Goal: Task Accomplishment & Management: Manage account settings

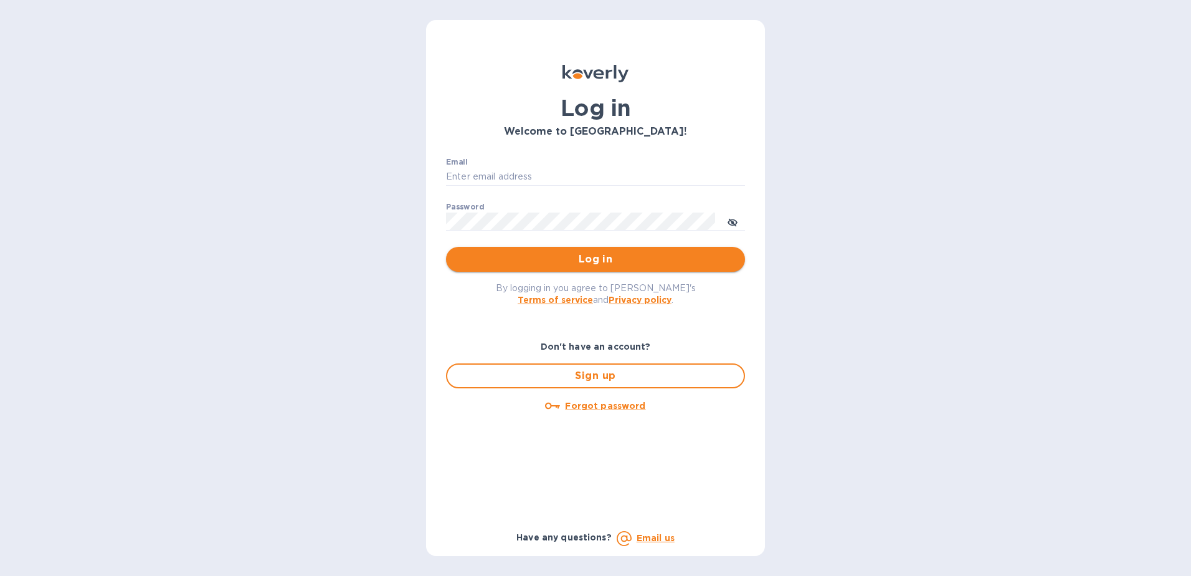
type input "[EMAIL_ADDRESS][DOMAIN_NAME]"
click at [561, 267] on span "Log in" at bounding box center [595, 259] width 279 height 15
type input "[EMAIL_ADDRESS][DOMAIN_NAME]"
click at [570, 265] on span "Log in" at bounding box center [595, 259] width 279 height 15
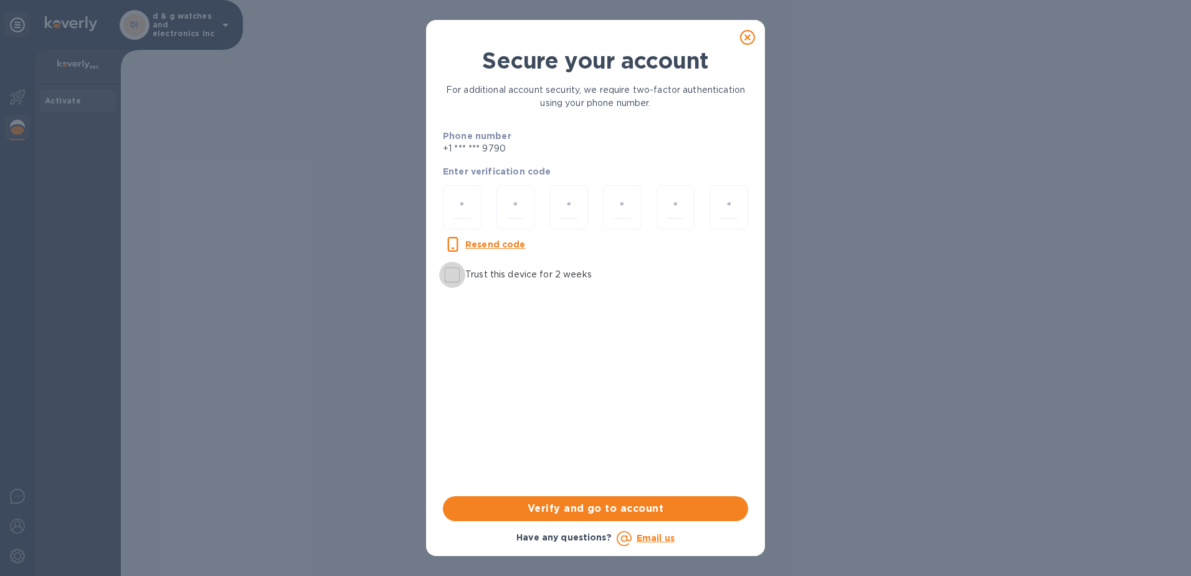
click at [449, 277] on input "Trust this device for 2 weeks" at bounding box center [452, 275] width 26 height 26
checkbox input "true"
click at [465, 212] on input "number" at bounding box center [462, 207] width 17 height 23
type input "3"
type input "9"
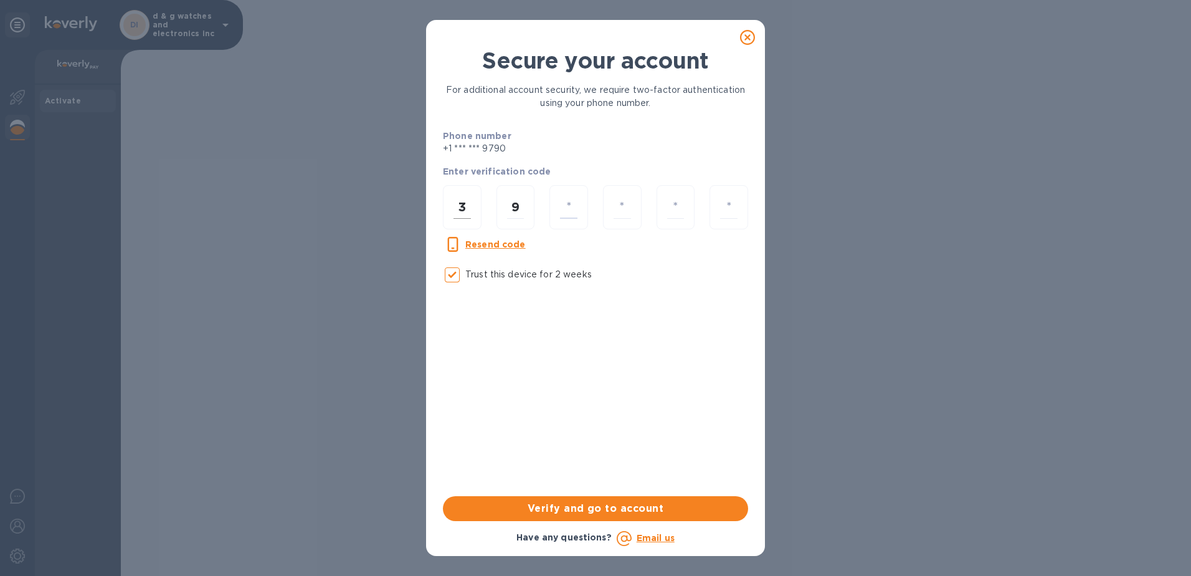
type input "8"
type input "3"
type input "8"
type input "7"
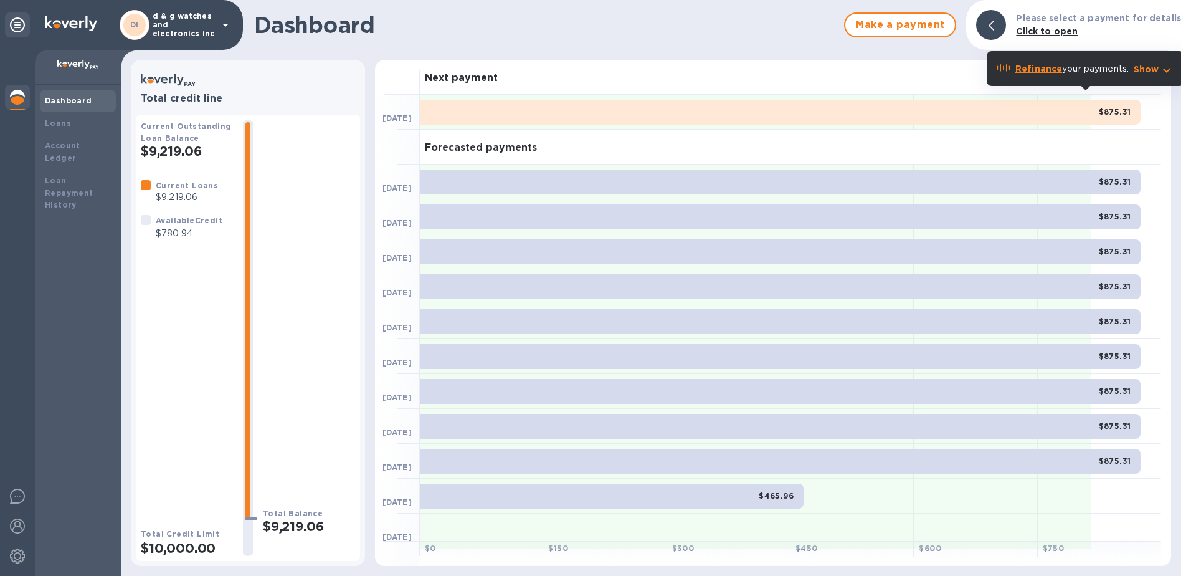
click at [1037, 30] on b "Click to open" at bounding box center [1047, 31] width 62 height 10
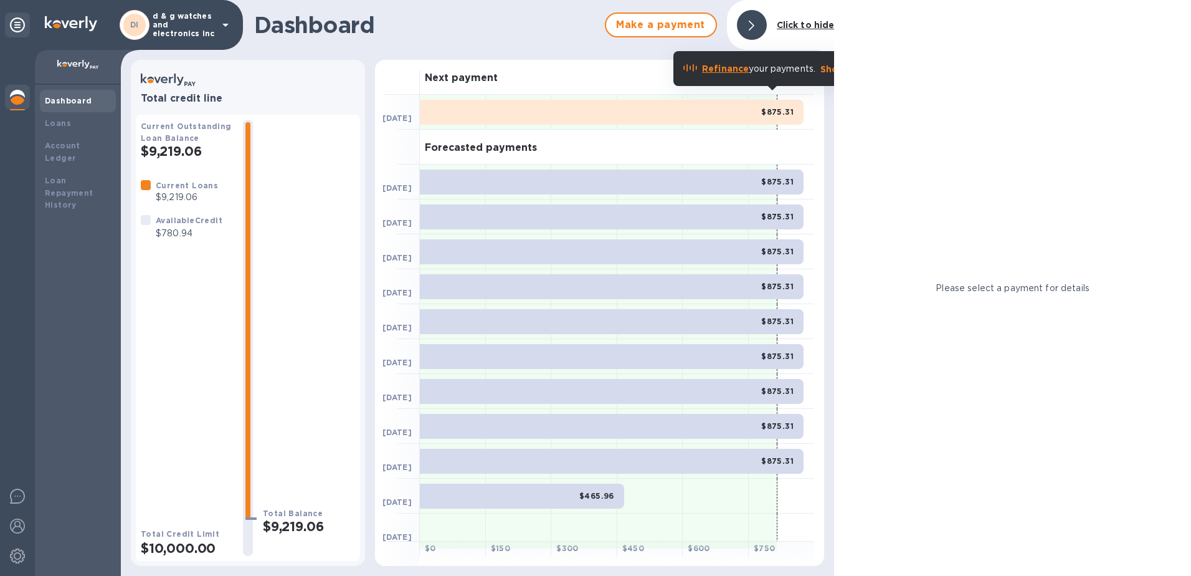
click at [760, 24] on div at bounding box center [752, 25] width 30 height 30
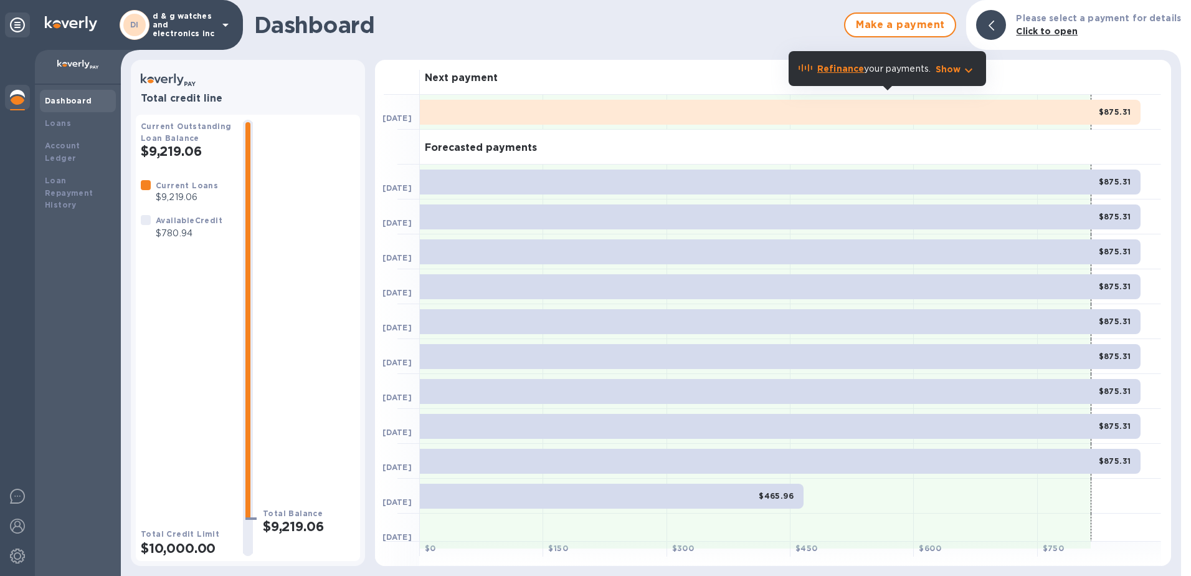
click at [1065, 184] on div "$875.31" at bounding box center [780, 181] width 721 height 25
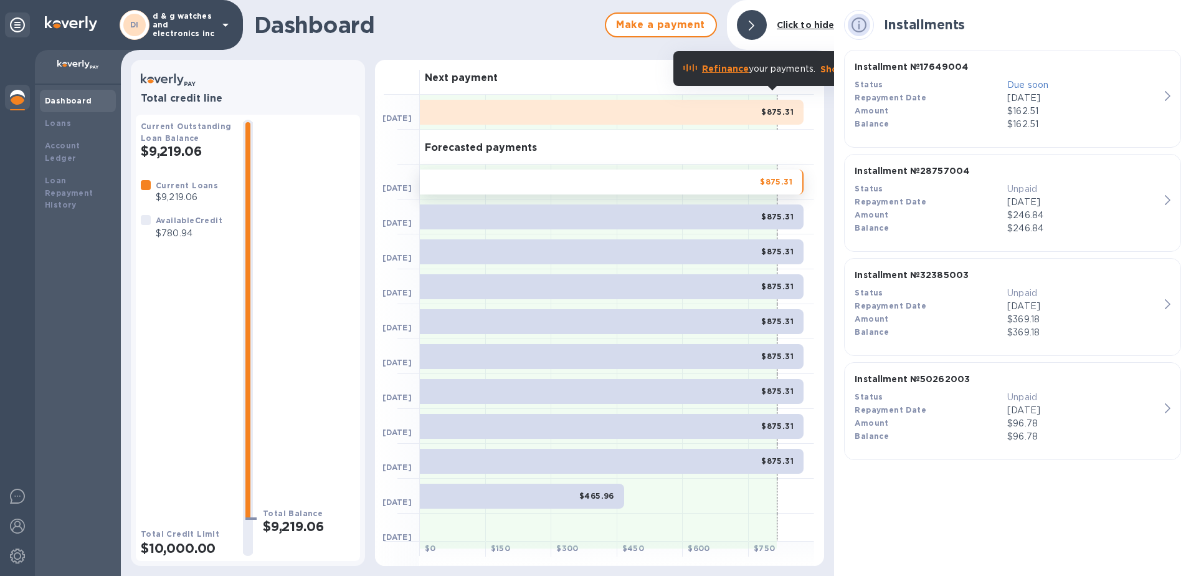
click at [749, 26] on div at bounding box center [752, 25] width 30 height 30
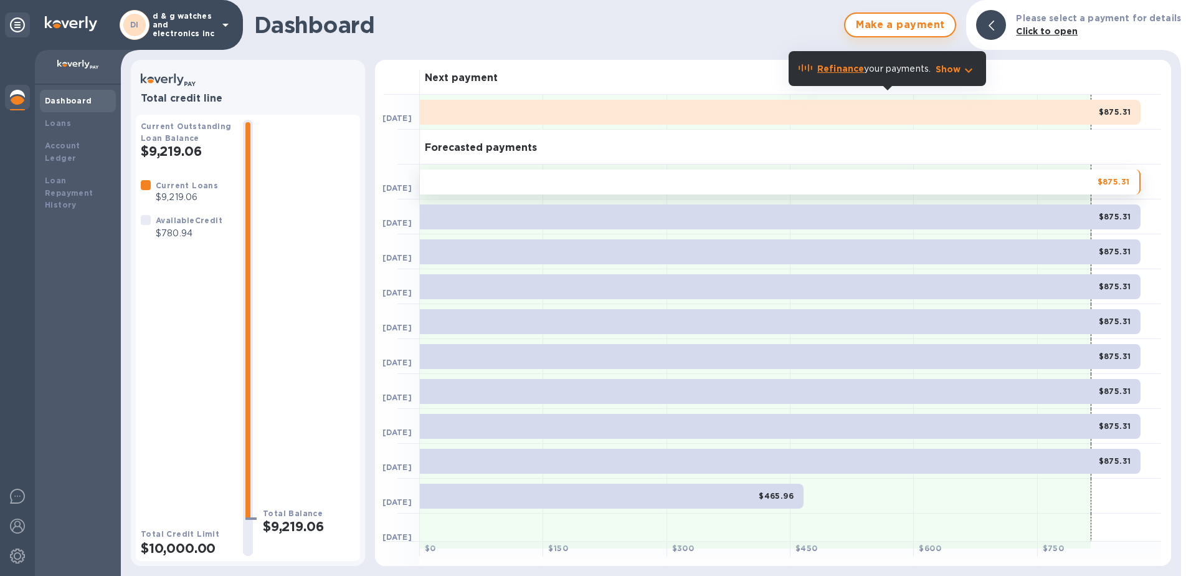
click at [901, 27] on span "Make a payment" at bounding box center [900, 24] width 90 height 15
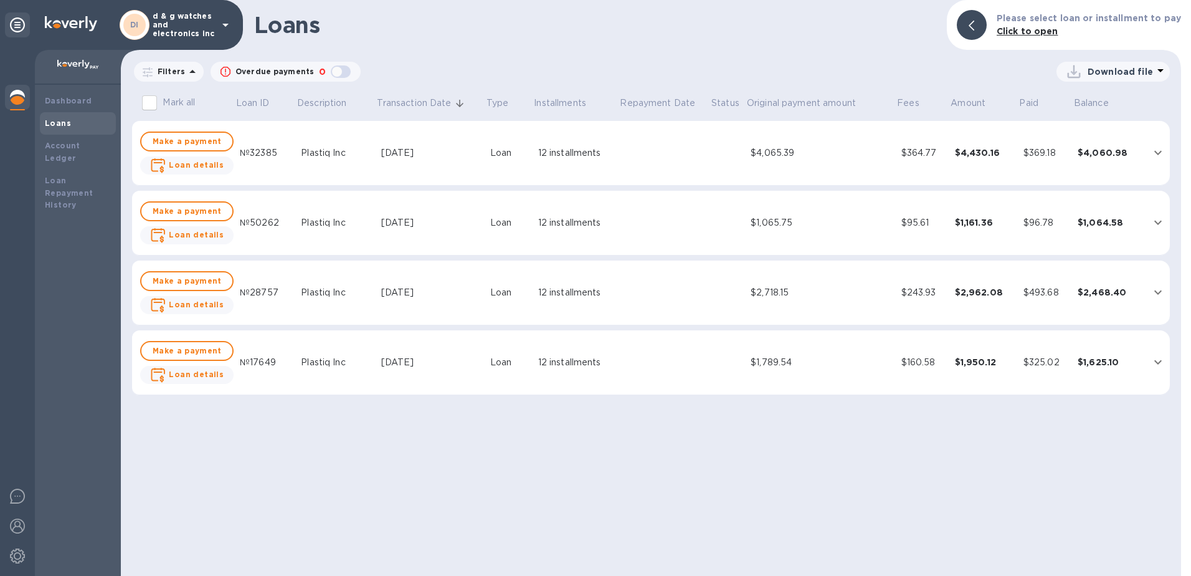
click at [1157, 222] on icon "expand row" at bounding box center [1158, 222] width 15 height 15
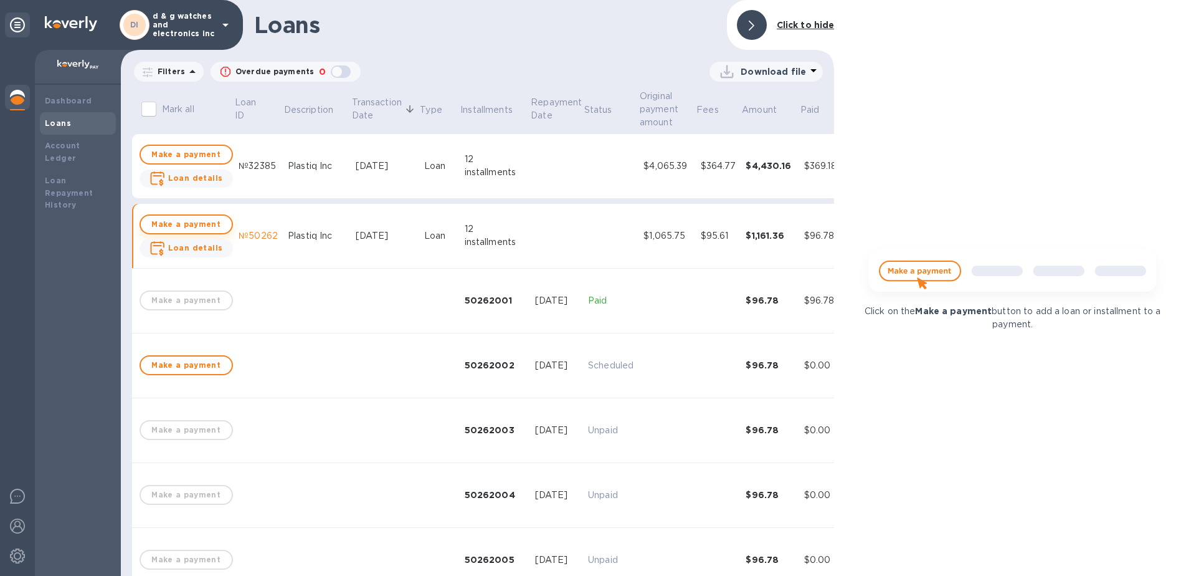
click at [191, 224] on span "Make a payment" at bounding box center [186, 224] width 71 height 15
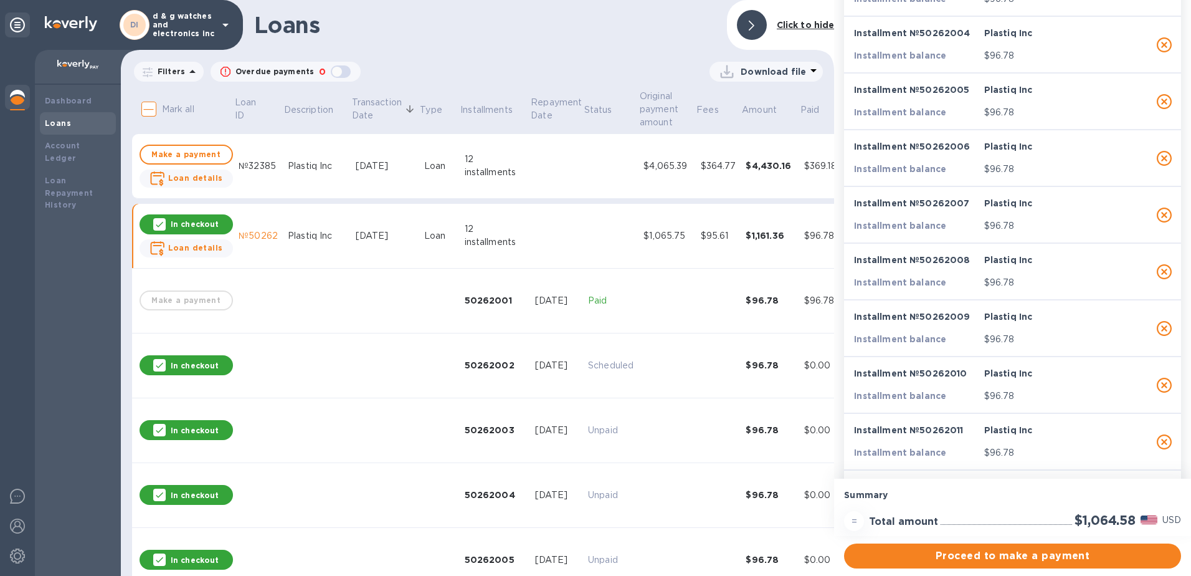
click at [61, 123] on b "Loans" at bounding box center [58, 122] width 26 height 9
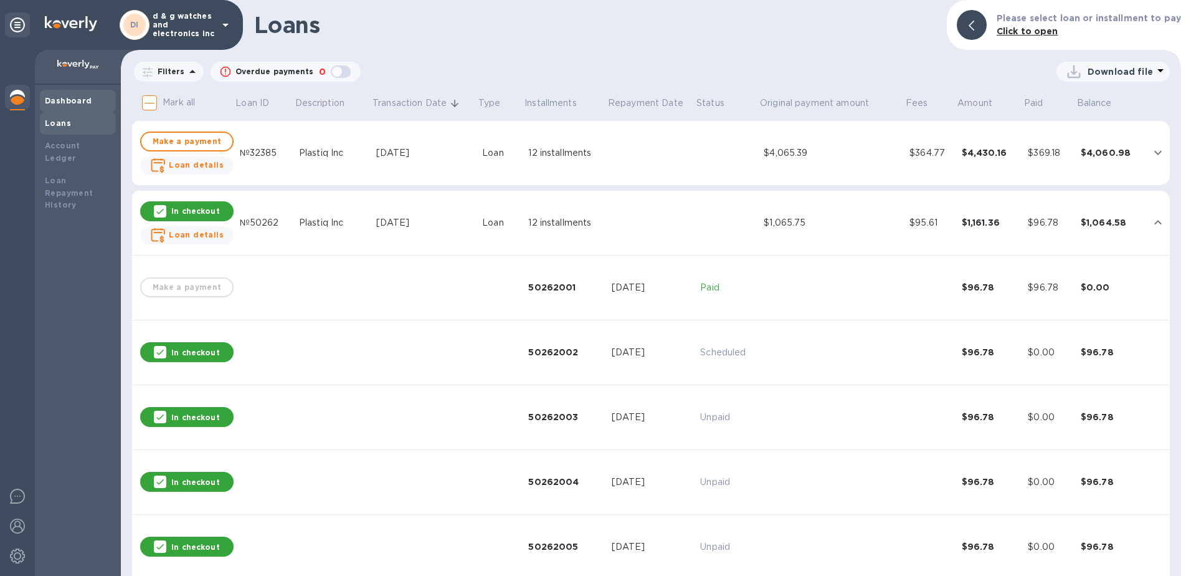
click at [66, 95] on div "Dashboard" at bounding box center [78, 101] width 66 height 12
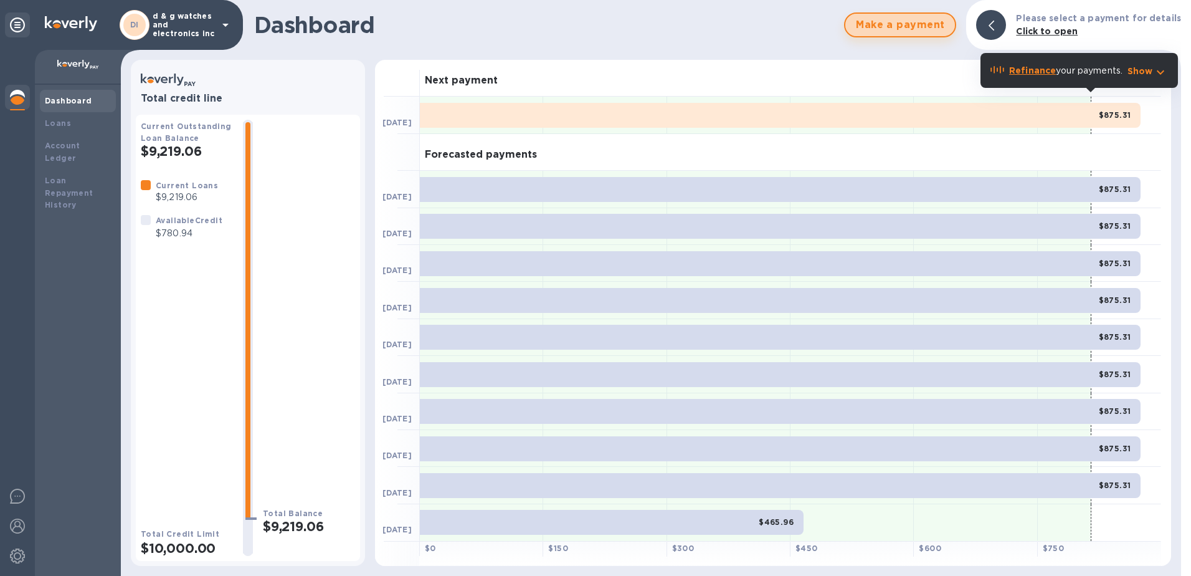
click at [912, 29] on span "Make a payment" at bounding box center [900, 24] width 90 height 15
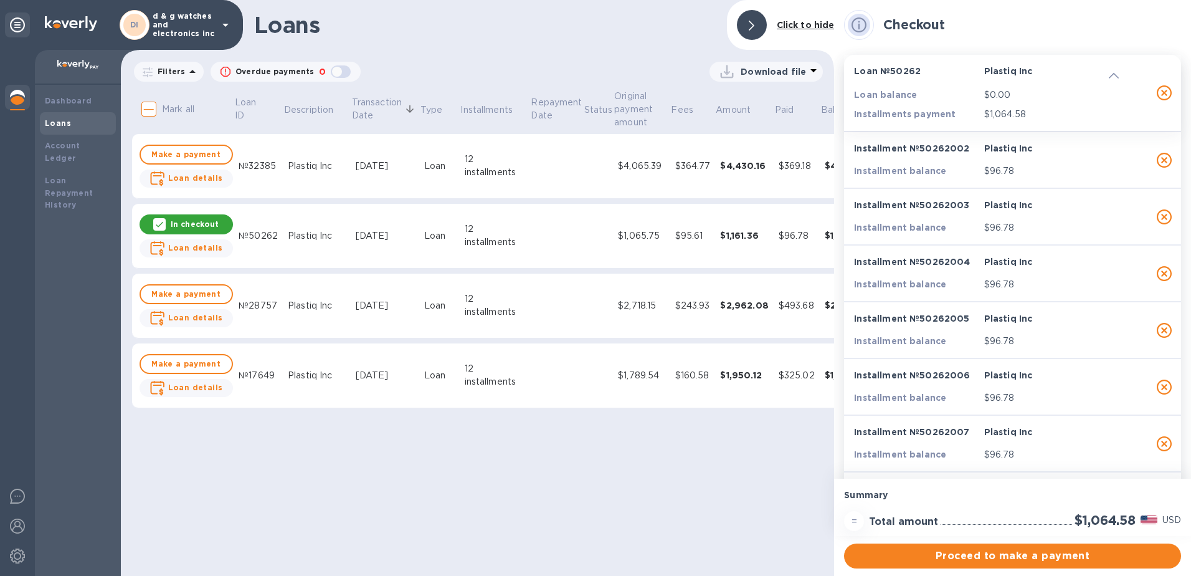
click at [160, 224] on icon at bounding box center [159, 225] width 7 height 6
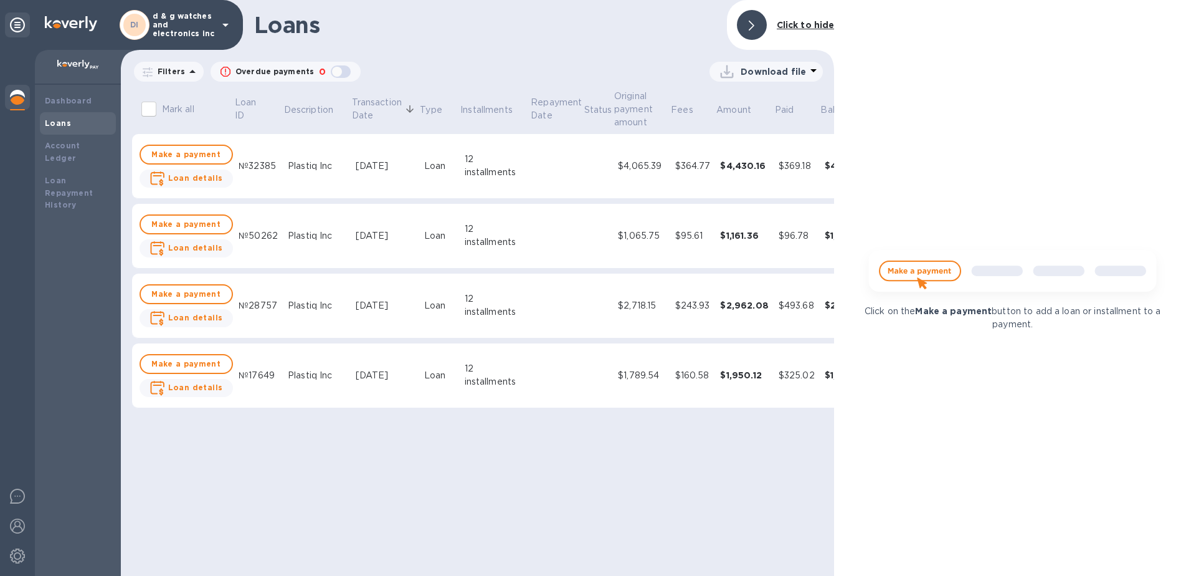
click at [755, 21] on icon at bounding box center [752, 26] width 6 height 10
